Goal: Transaction & Acquisition: Purchase product/service

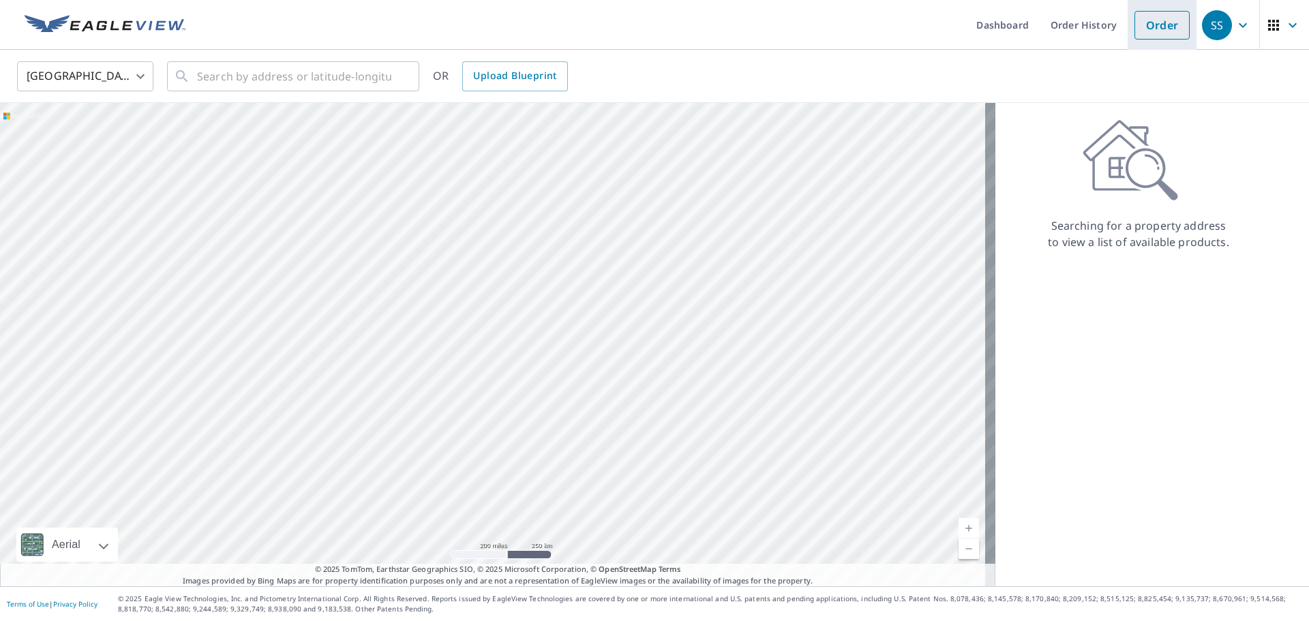
click at [1143, 35] on link "Order" at bounding box center [1161, 25] width 55 height 29
click at [1059, 25] on link "Order History" at bounding box center [1084, 25] width 88 height 50
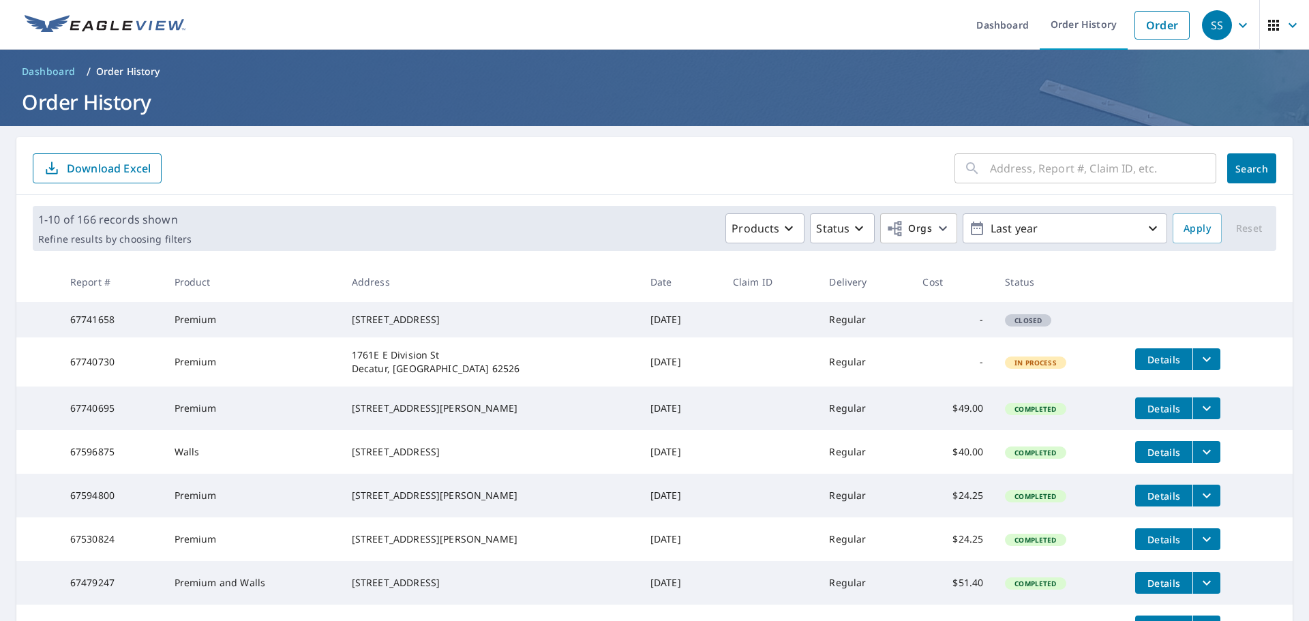
drag, startPoint x: 418, startPoint y: 322, endPoint x: 559, endPoint y: 349, distance: 143.6
click at [417, 322] on div "[STREET_ADDRESS]" at bounding box center [490, 320] width 277 height 14
click at [1006, 325] on span "Closed" at bounding box center [1028, 321] width 44 height 10
drag, startPoint x: 821, startPoint y: 301, endPoint x: 762, endPoint y: 313, distance: 60.6
click at [819, 301] on th "Delivery" at bounding box center [864, 282] width 93 height 40
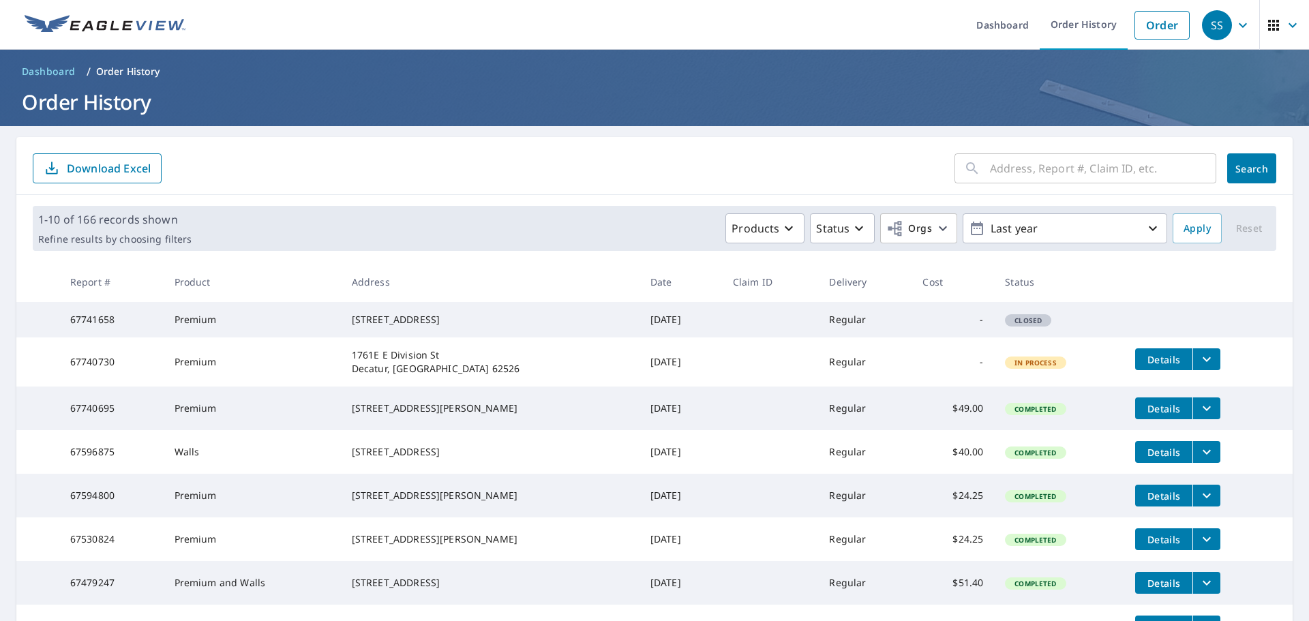
drag, startPoint x: 702, startPoint y: 323, endPoint x: 651, endPoint y: 318, distance: 50.7
click at [665, 320] on tr "67741658 Premium [STREET_ADDRESS] [DATE] Regular - Closed" at bounding box center [654, 319] width 1276 height 35
drag, startPoint x: 543, startPoint y: 318, endPoint x: 485, endPoint y: 309, distance: 59.3
click at [513, 313] on div "[STREET_ADDRESS]" at bounding box center [490, 320] width 277 height 14
drag, startPoint x: 395, startPoint y: 303, endPoint x: 284, endPoint y: 307, distance: 111.2
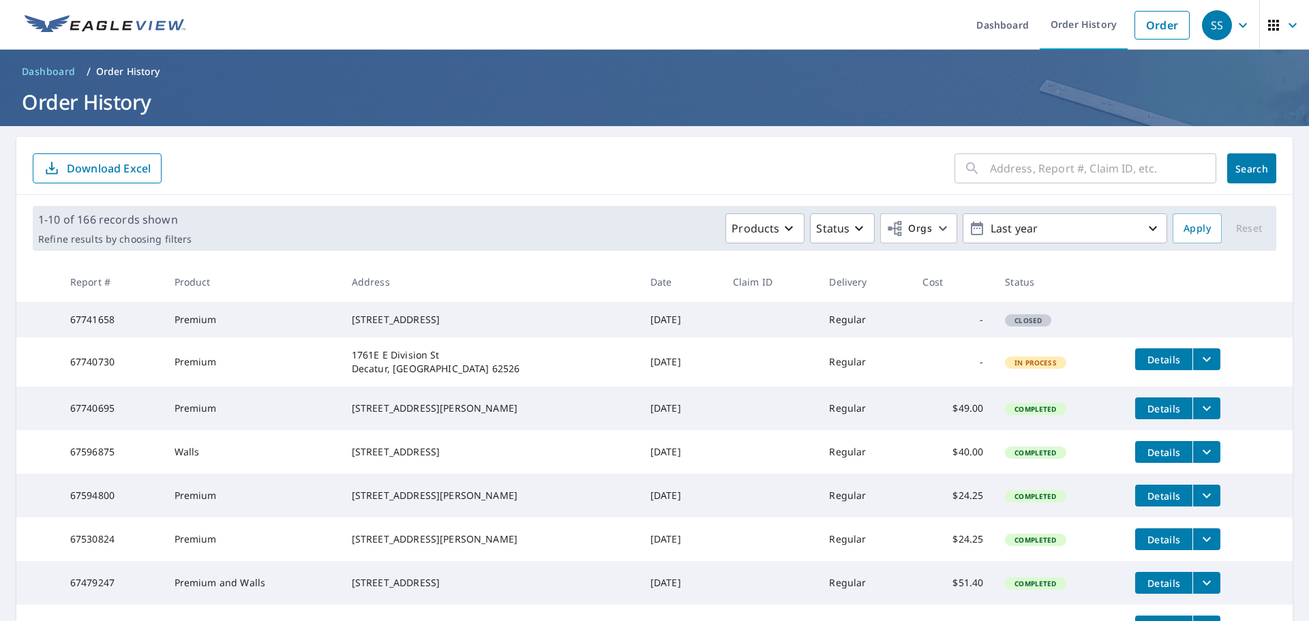
click at [392, 303] on td "[STREET_ADDRESS]" at bounding box center [490, 319] width 299 height 35
click at [283, 307] on td "Premium" at bounding box center [252, 319] width 177 height 35
click at [408, 170] on form "​ Search Download Excel" at bounding box center [655, 168] width 1244 height 30
click at [1156, 29] on link "Order" at bounding box center [1161, 25] width 55 height 29
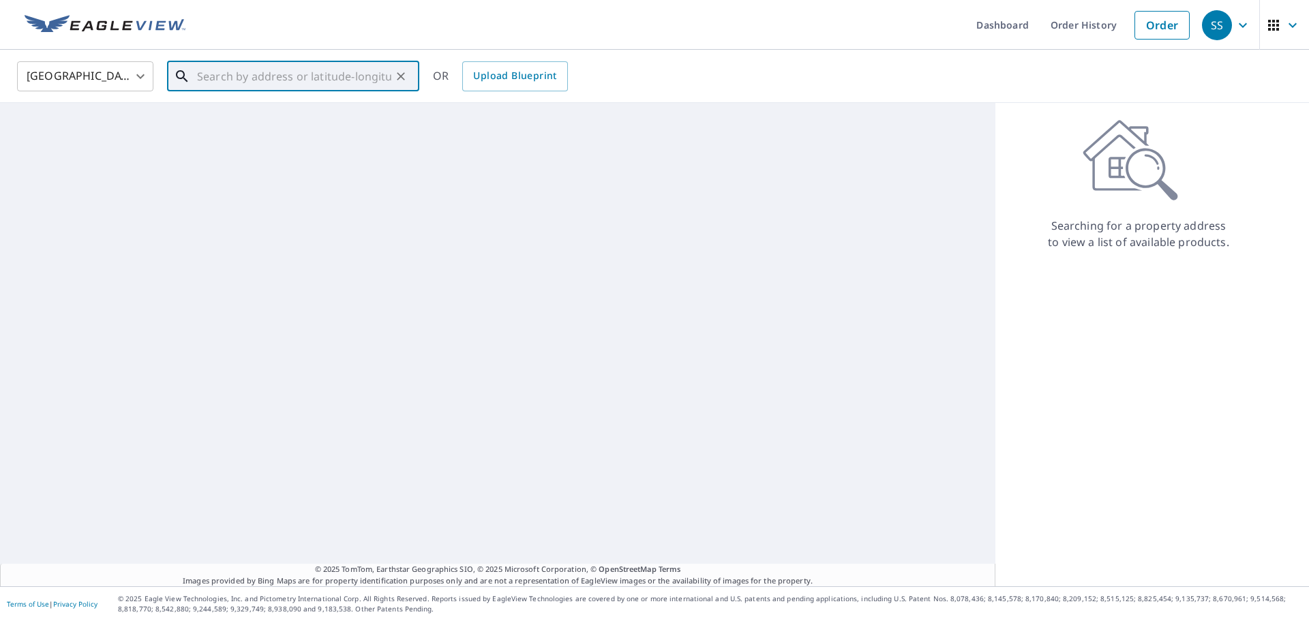
click at [205, 76] on input "text" at bounding box center [294, 76] width 194 height 38
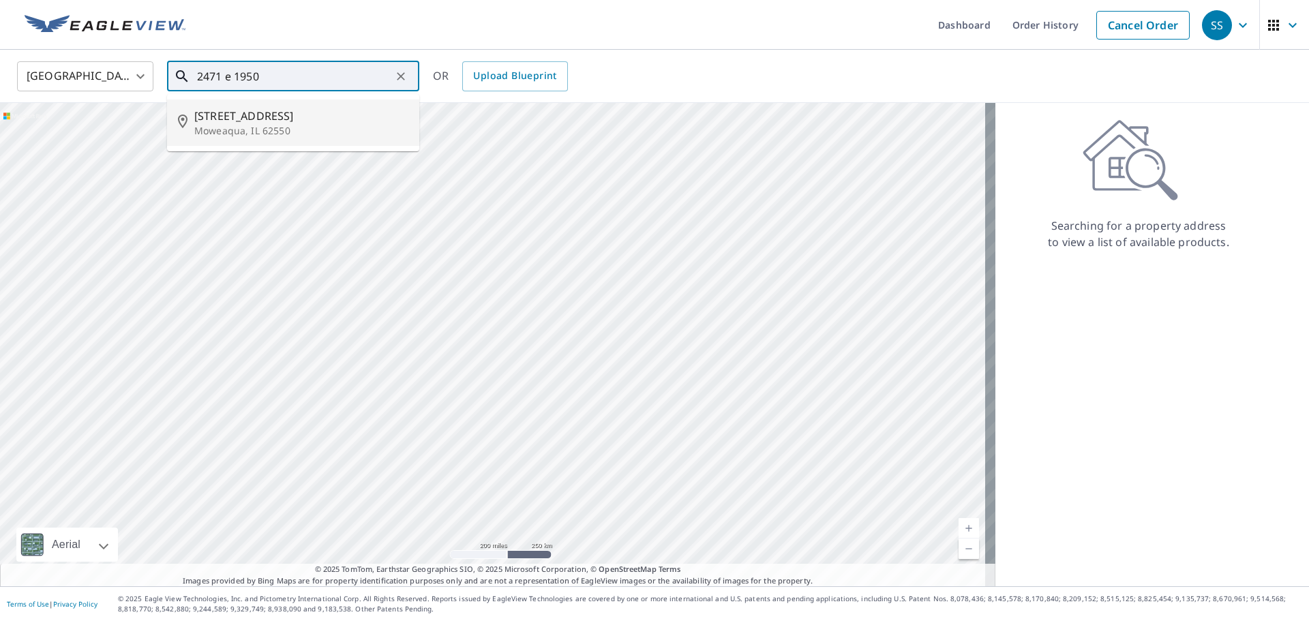
click at [284, 115] on span "[STREET_ADDRESS]" at bounding box center [301, 116] width 214 height 16
type input "[STREET_ADDRESS]"
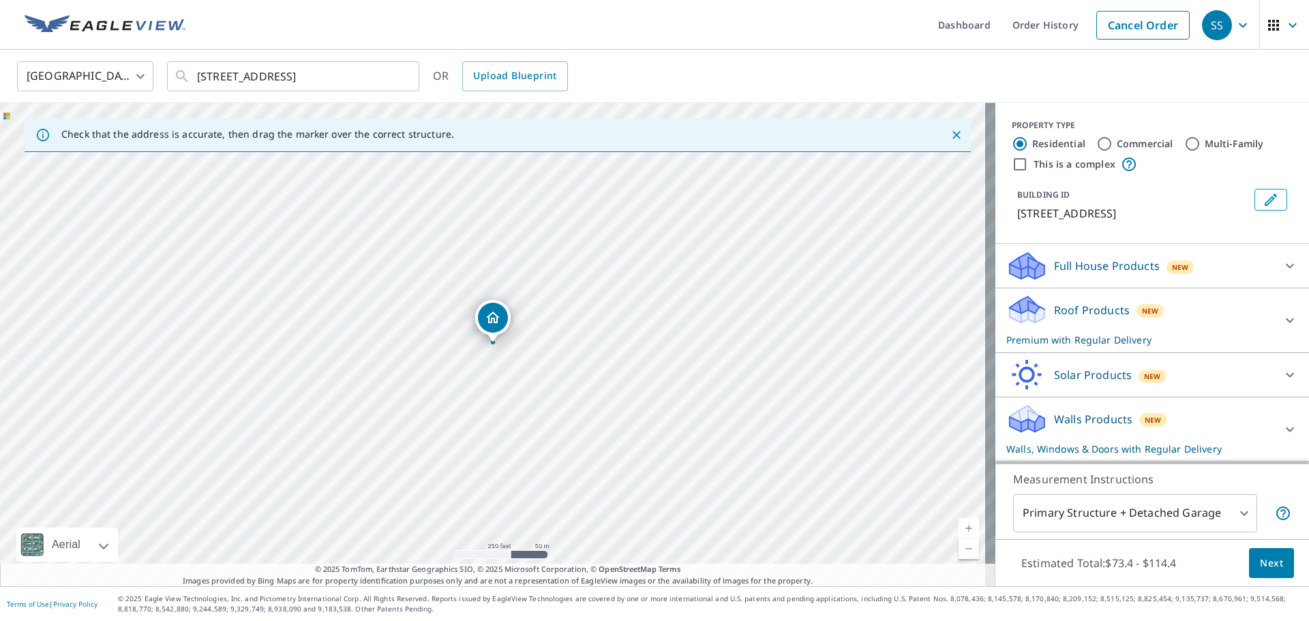
scroll to position [15, 0]
click at [1072, 437] on div "Walls Products New Walls, Windows & Doors with Regular Delivery" at bounding box center [1139, 429] width 267 height 53
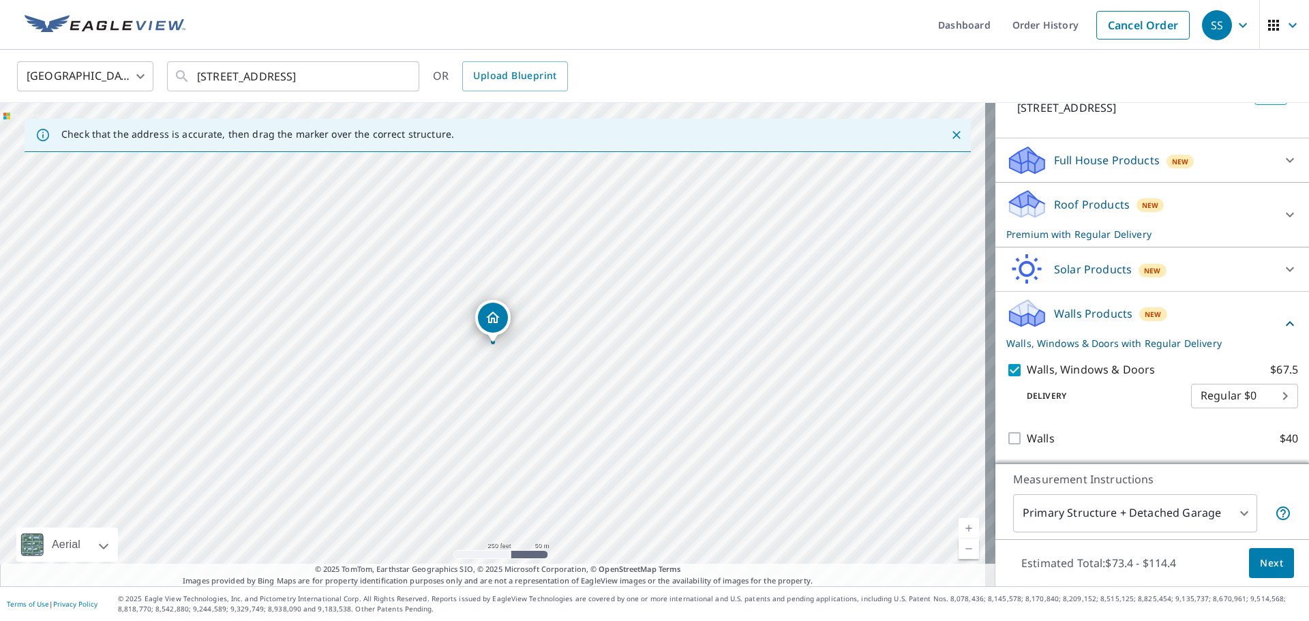
scroll to position [122, 0]
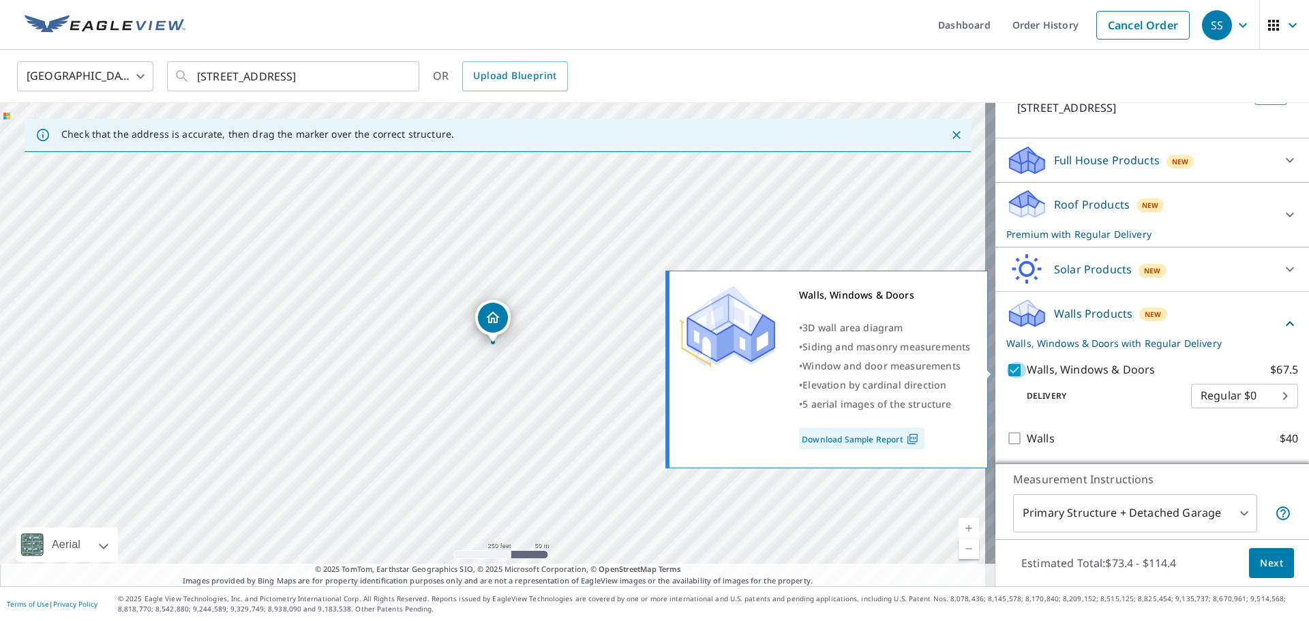
click at [1006, 368] on input "Walls, Windows & Doors $67.5" at bounding box center [1016, 370] width 20 height 16
checkbox input "false"
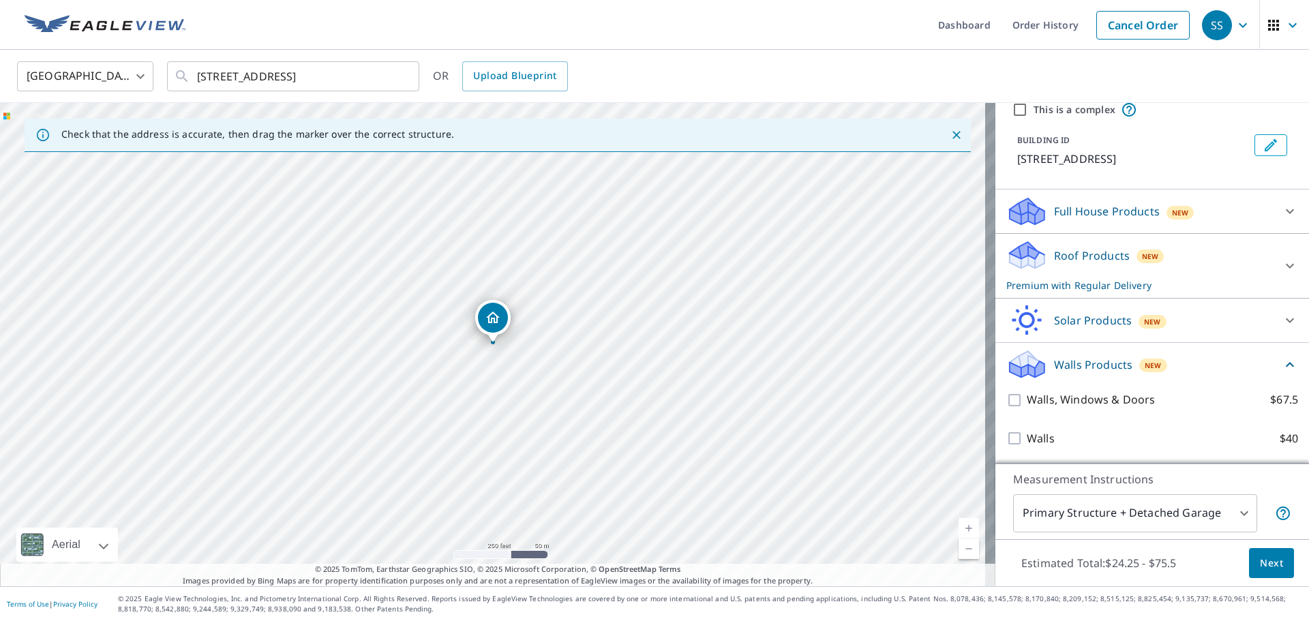
click at [1260, 560] on span "Next" at bounding box center [1271, 563] width 23 height 17
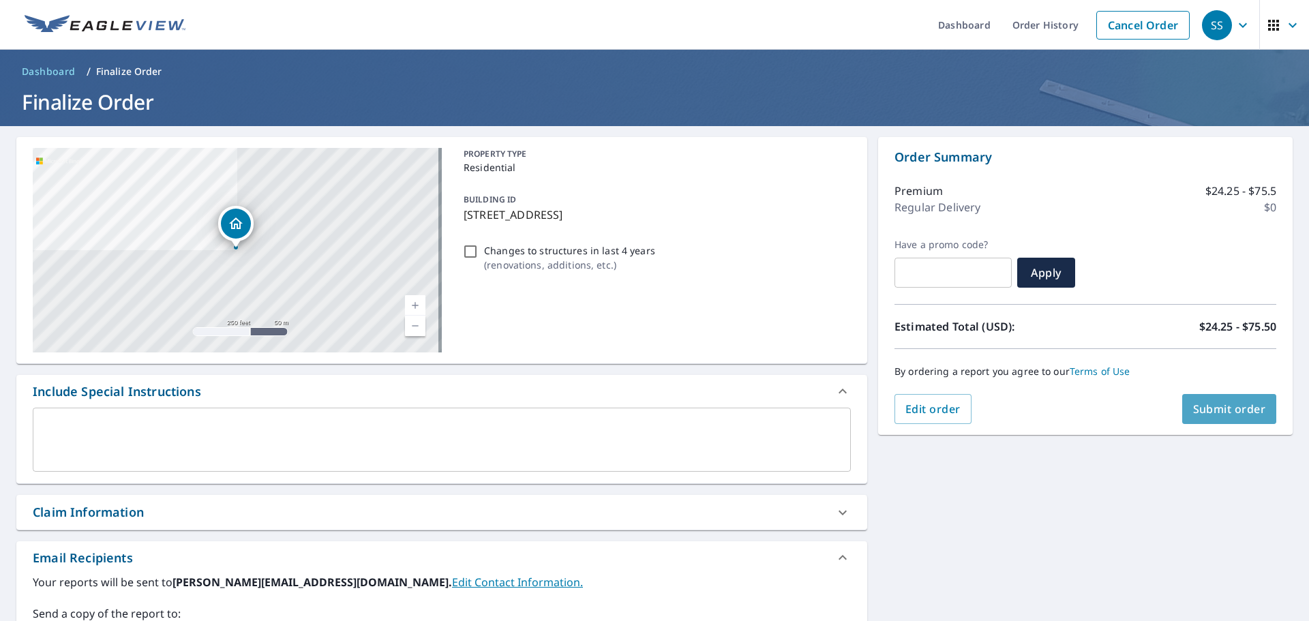
click at [1211, 406] on span "Submit order" at bounding box center [1229, 409] width 73 height 15
